Goal: Find specific page/section: Find specific page/section

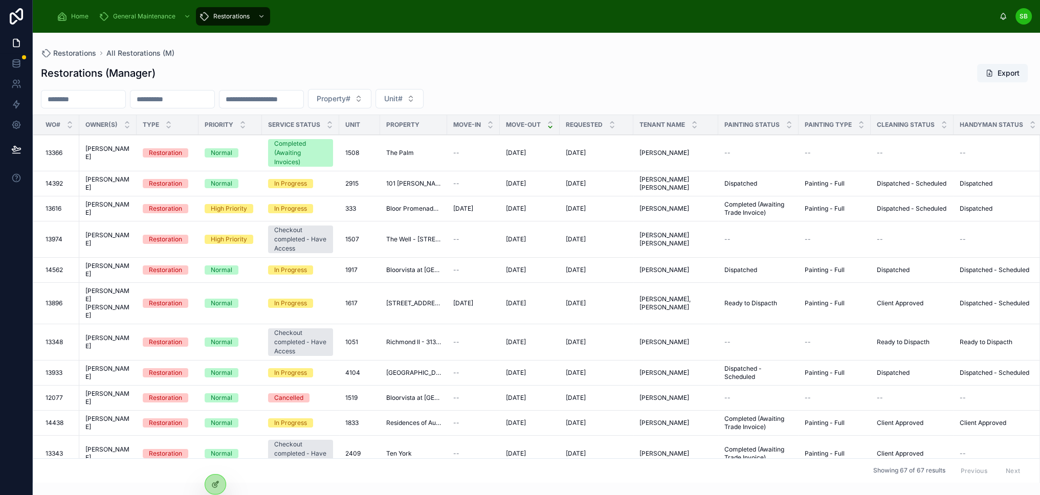
click at [76, 15] on span "Home" at bounding box center [79, 16] width 17 height 8
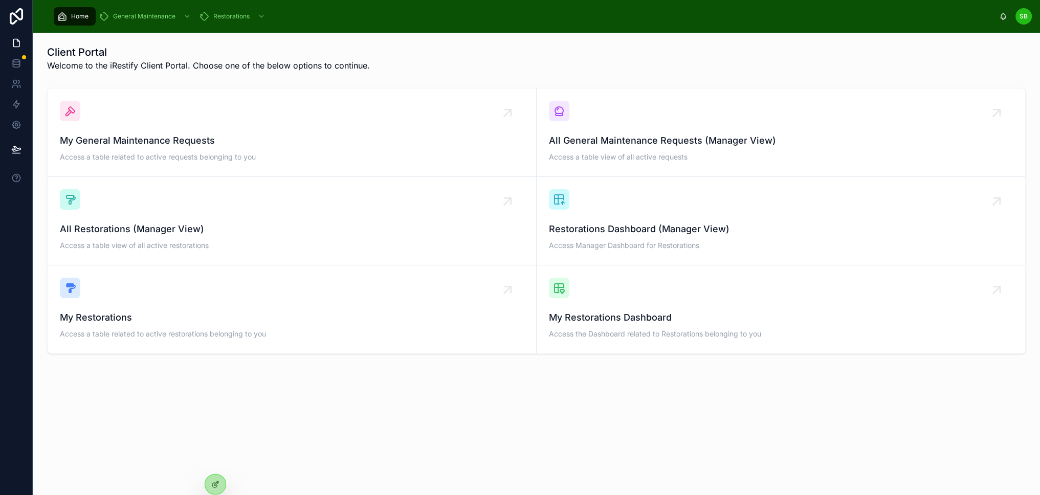
click at [683, 218] on div "Restorations Dashboard (Manager View) Access Manager Dashboard for Restorations" at bounding box center [781, 220] width 465 height 63
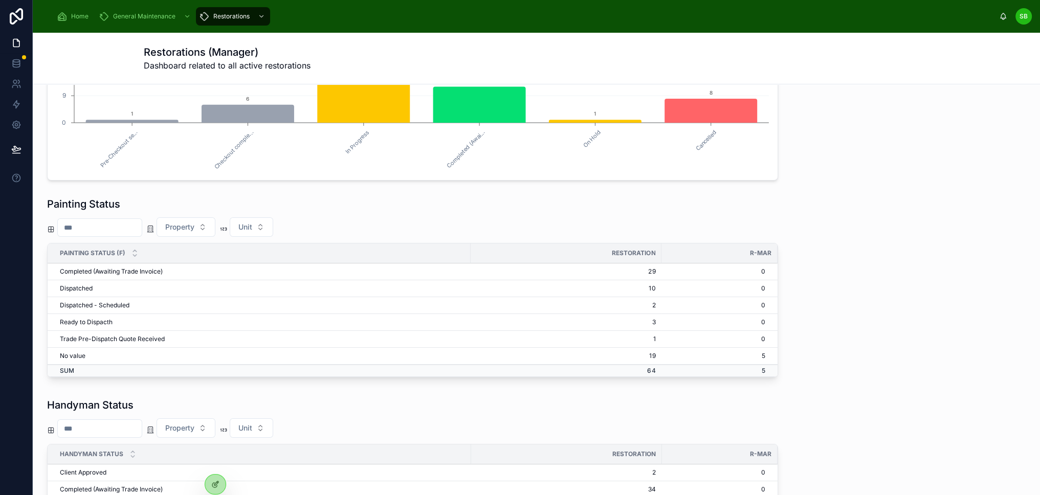
scroll to position [205, 0]
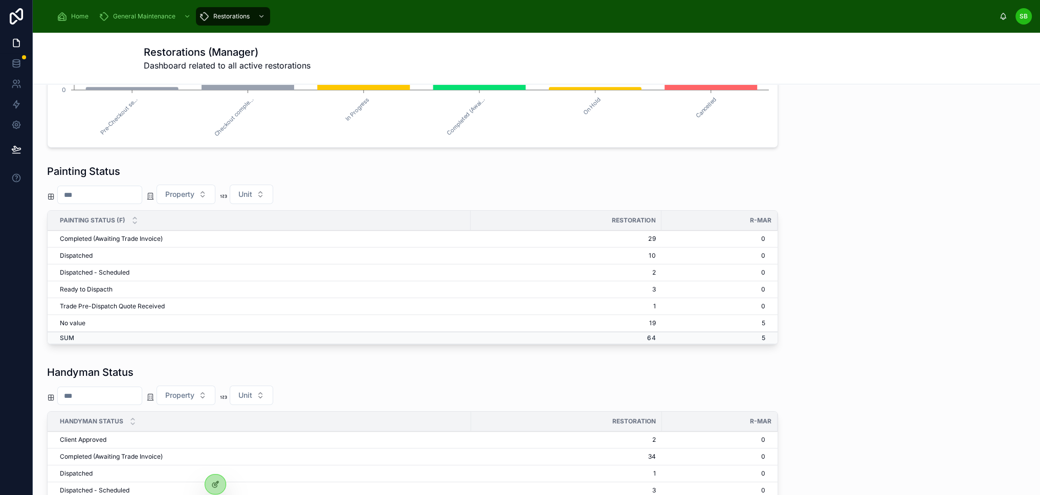
click at [562, 217] on div "Restoration" at bounding box center [566, 220] width 191 height 16
click at [220, 480] on div at bounding box center [215, 484] width 20 height 19
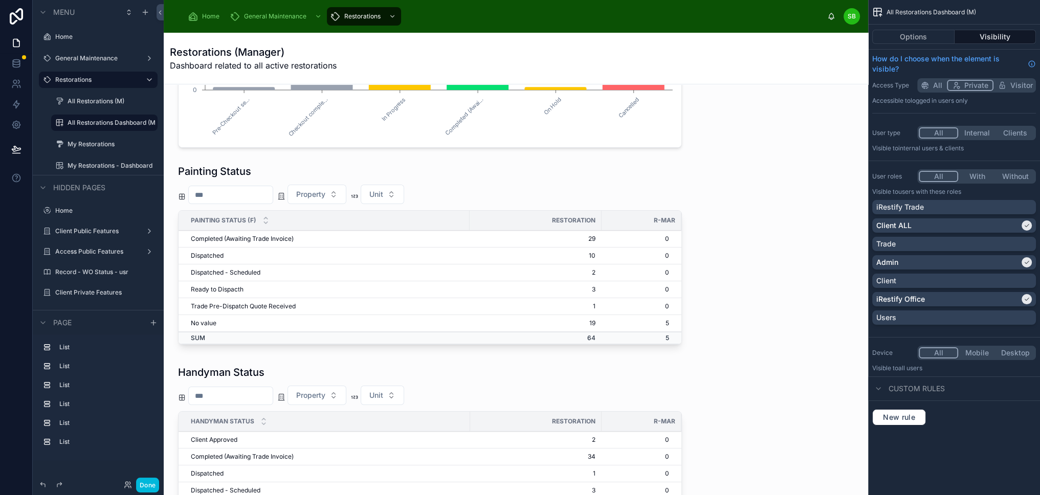
click at [661, 189] on div at bounding box center [430, 256] width 516 height 193
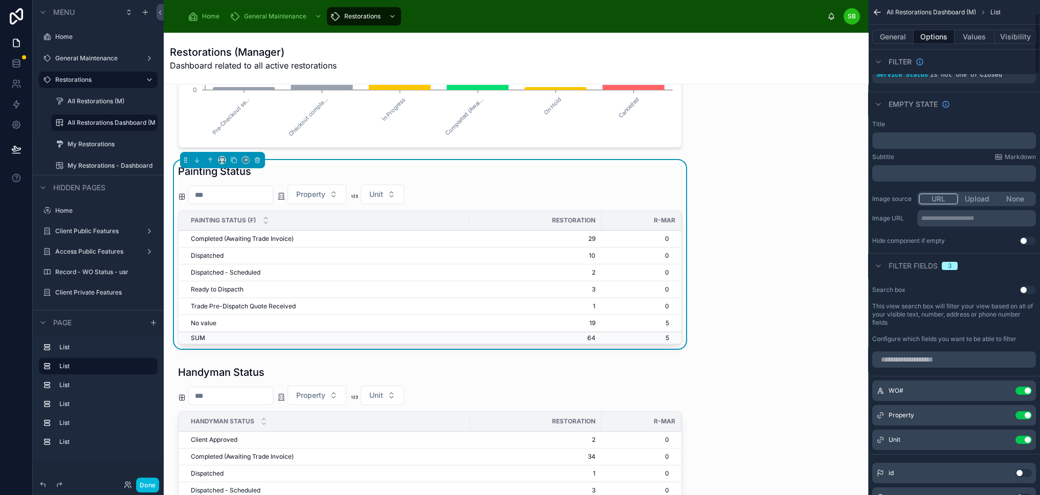
scroll to position [102, 0]
click at [985, 37] on button "Values" at bounding box center [975, 37] width 41 height 14
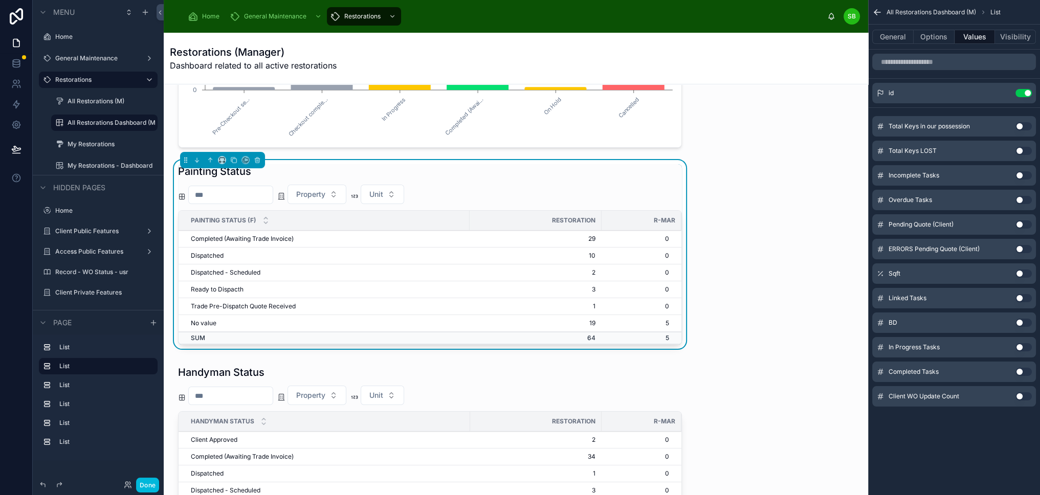
click at [942, 35] on button "Options" at bounding box center [934, 37] width 41 height 14
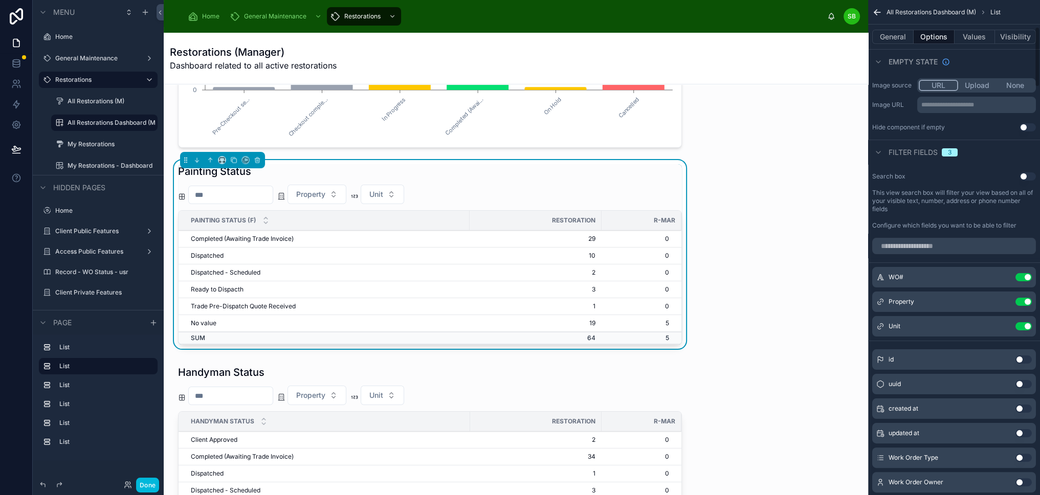
scroll to position [205, 0]
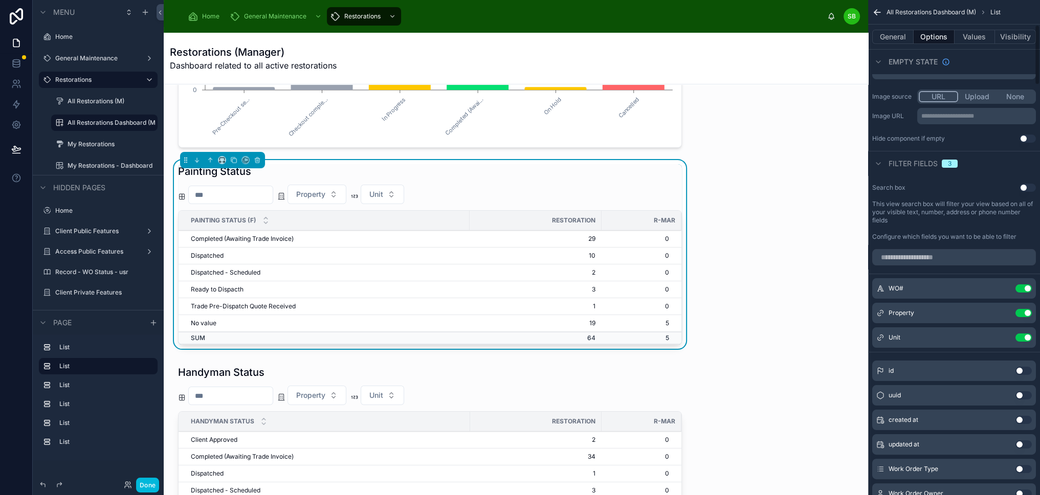
click at [906, 40] on button "General" at bounding box center [893, 37] width 41 height 14
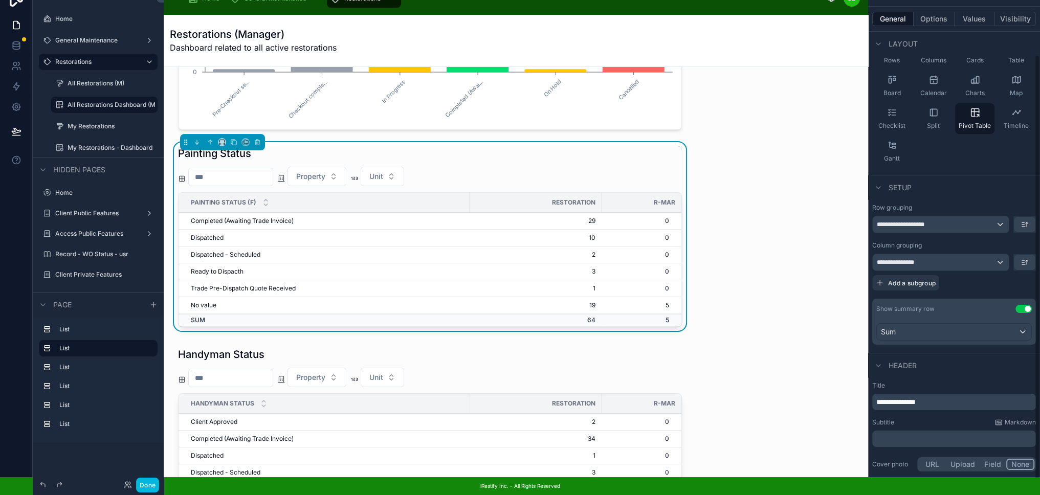
scroll to position [84, 0]
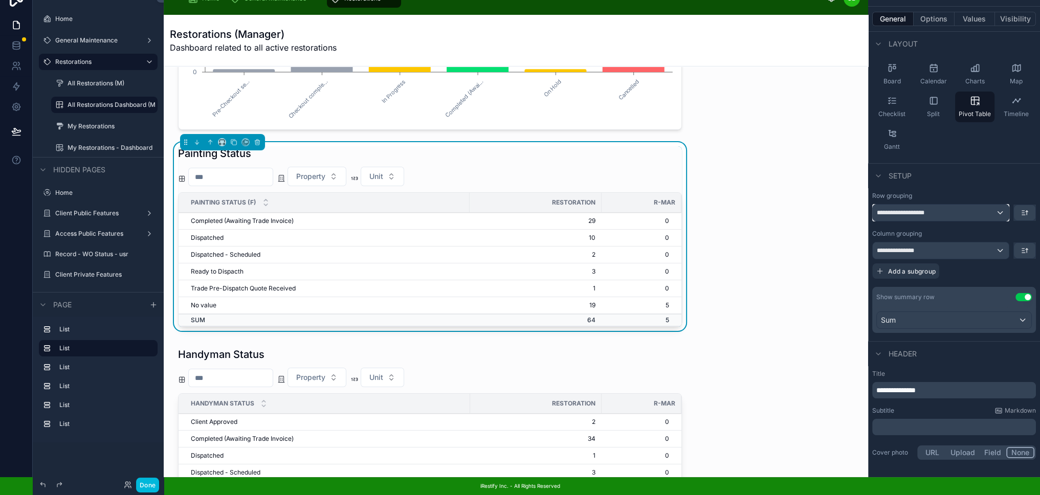
click at [990, 205] on div "**********" at bounding box center [941, 213] width 136 height 16
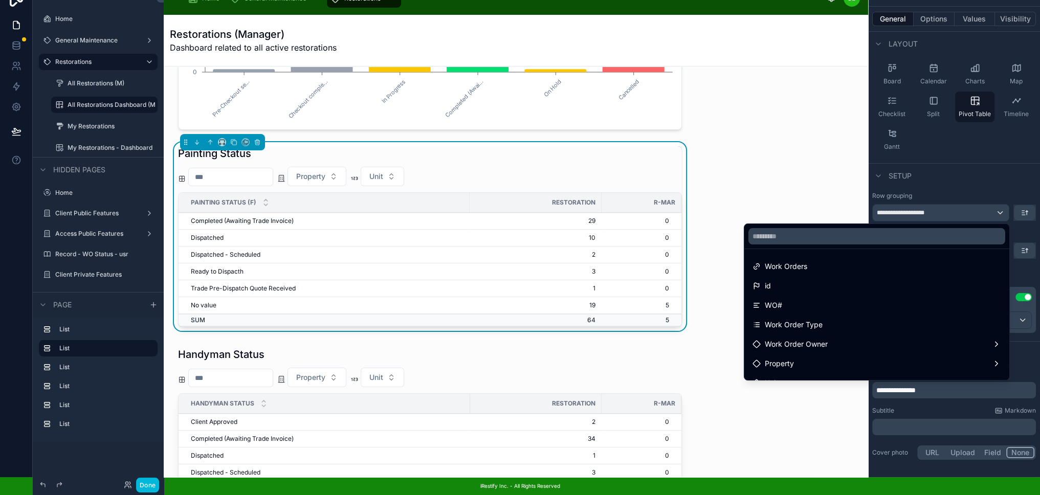
click at [999, 169] on div "scrollable content" at bounding box center [520, 247] width 1040 height 495
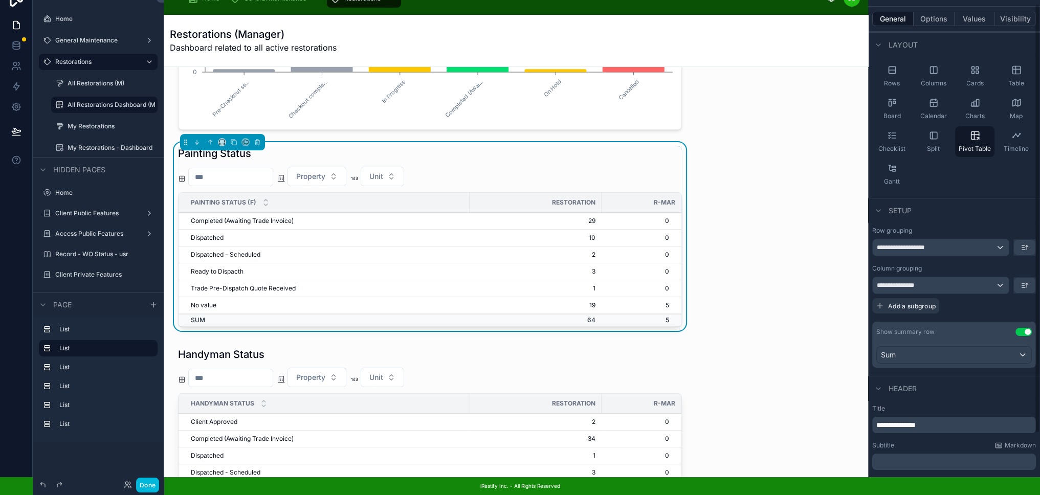
scroll to position [0, 0]
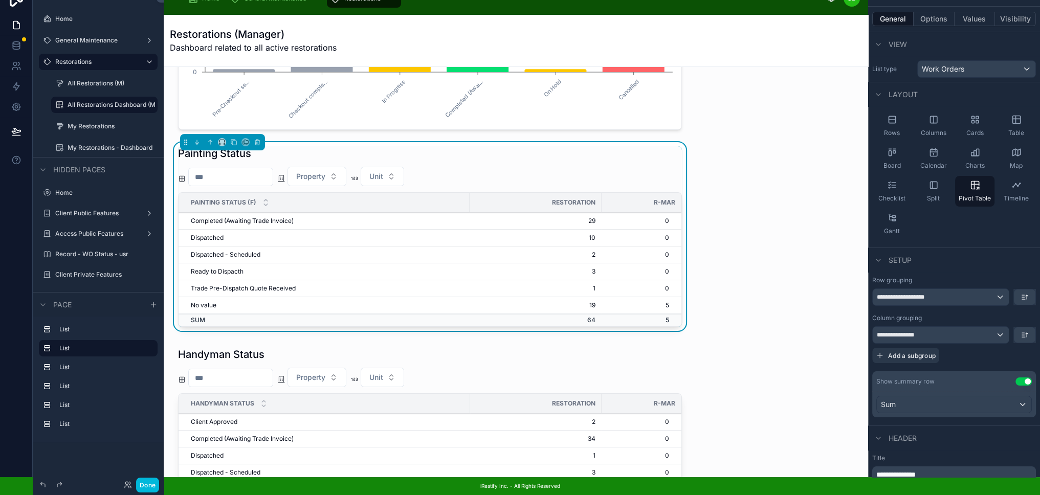
click at [952, 12] on button "Options" at bounding box center [934, 19] width 41 height 14
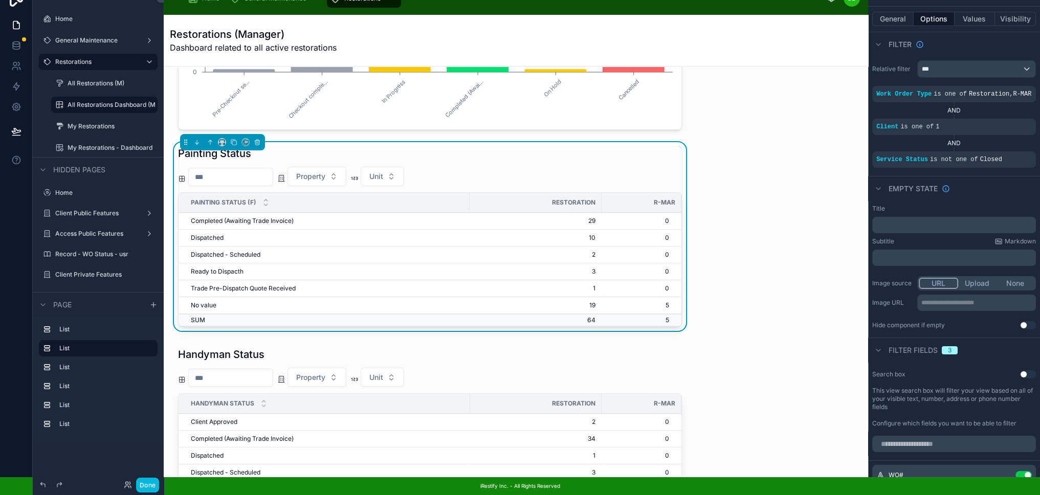
click at [679, 213] on td "0" at bounding box center [642, 221] width 80 height 17
